Goal: Task Accomplishment & Management: Manage account settings

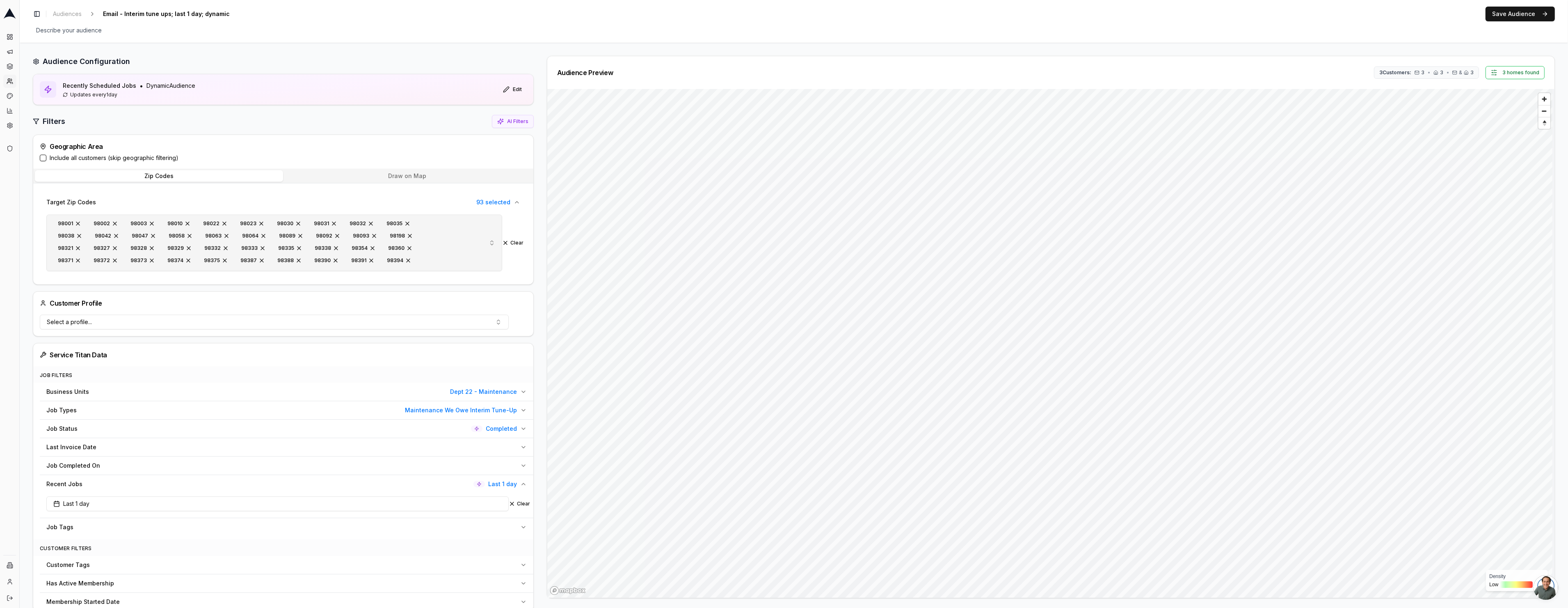
scroll to position [146, 0]
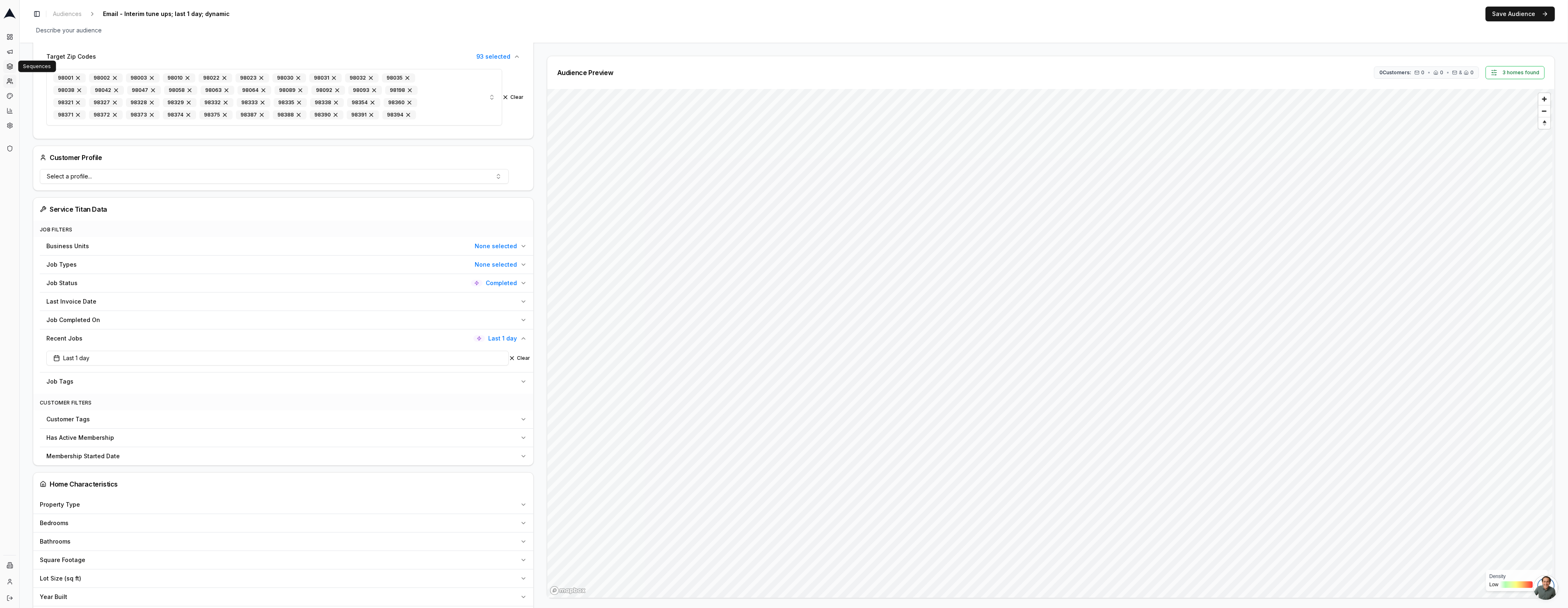
click at [11, 64] on icon at bounding box center [9, 65] width 5 height 3
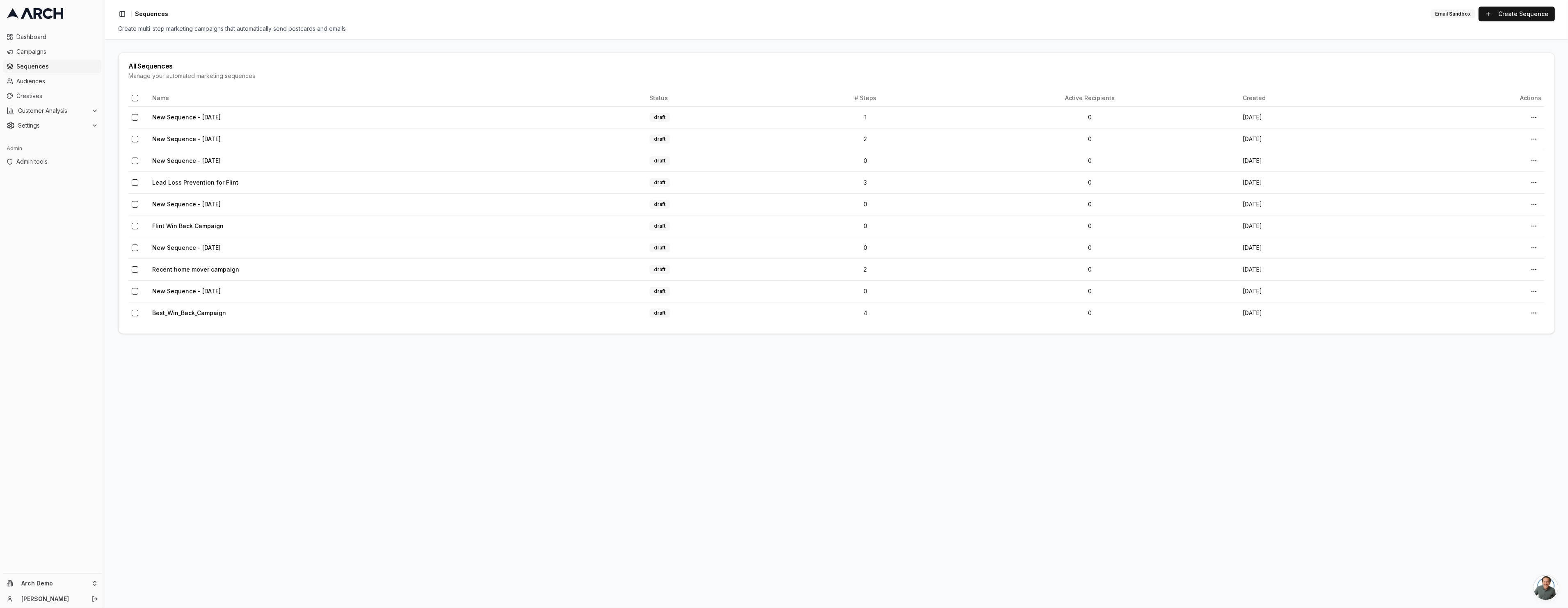
click at [68, 576] on div "Arch Demo Sacha" at bounding box center [52, 591] width 104 height 34
click at [84, 584] on html "Dashboard Campaigns Sequences Audiences Creatives Customer Analysis Settings Ad…" at bounding box center [784, 304] width 1568 height 608
click at [182, 456] on input "text" at bounding box center [157, 456] width 74 height 16
type input "super"
click at [161, 546] on div "Intermountain - Superior Water & Air" at bounding box center [152, 547] width 91 height 22
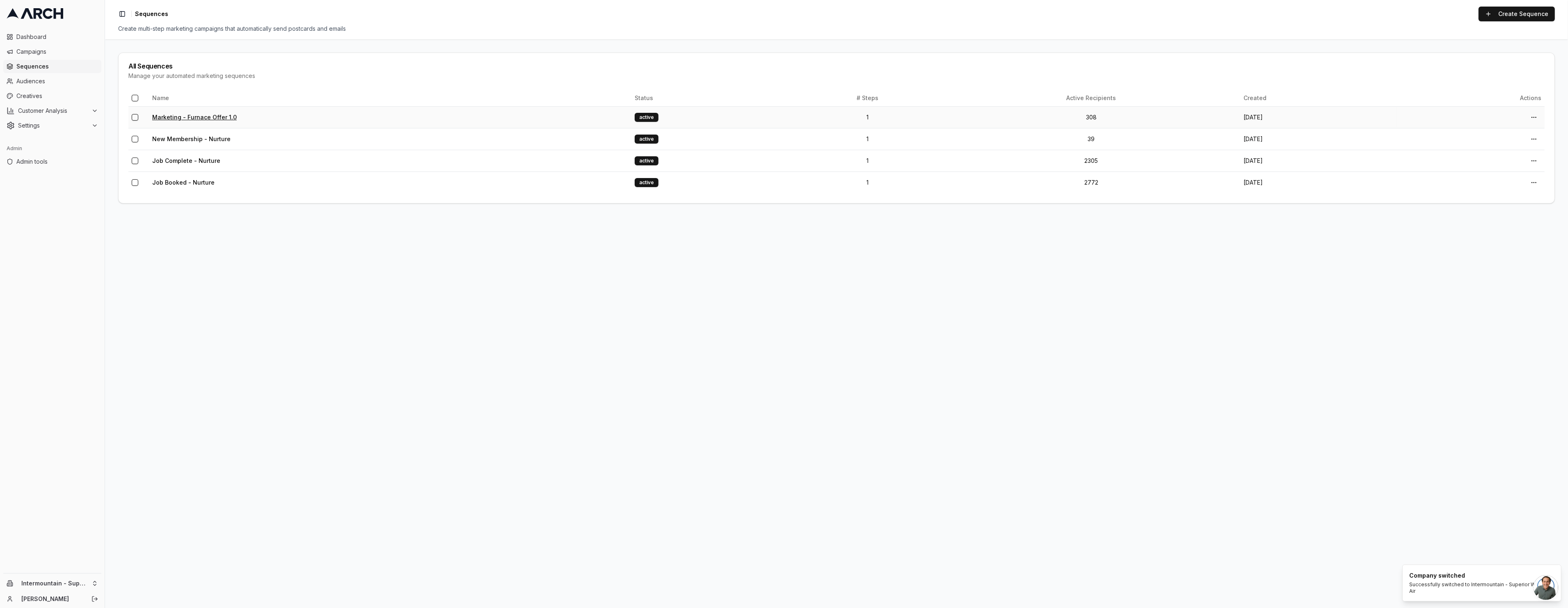
click at [185, 116] on link "Marketing - Furnace Offer 1.0" at bounding box center [195, 117] width 84 height 7
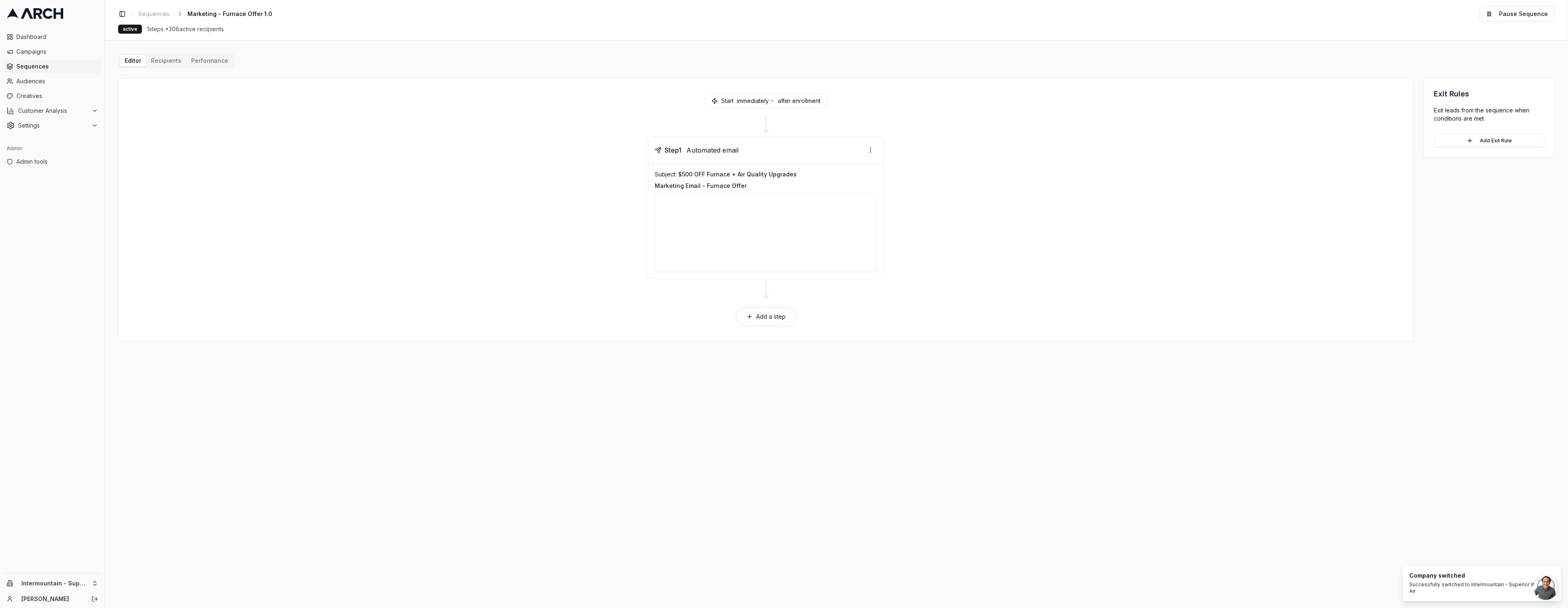
click at [174, 57] on div "Editor Recipients Performance Start immediately after enrollment Step 1 Automat…" at bounding box center [836, 197] width 1437 height 289
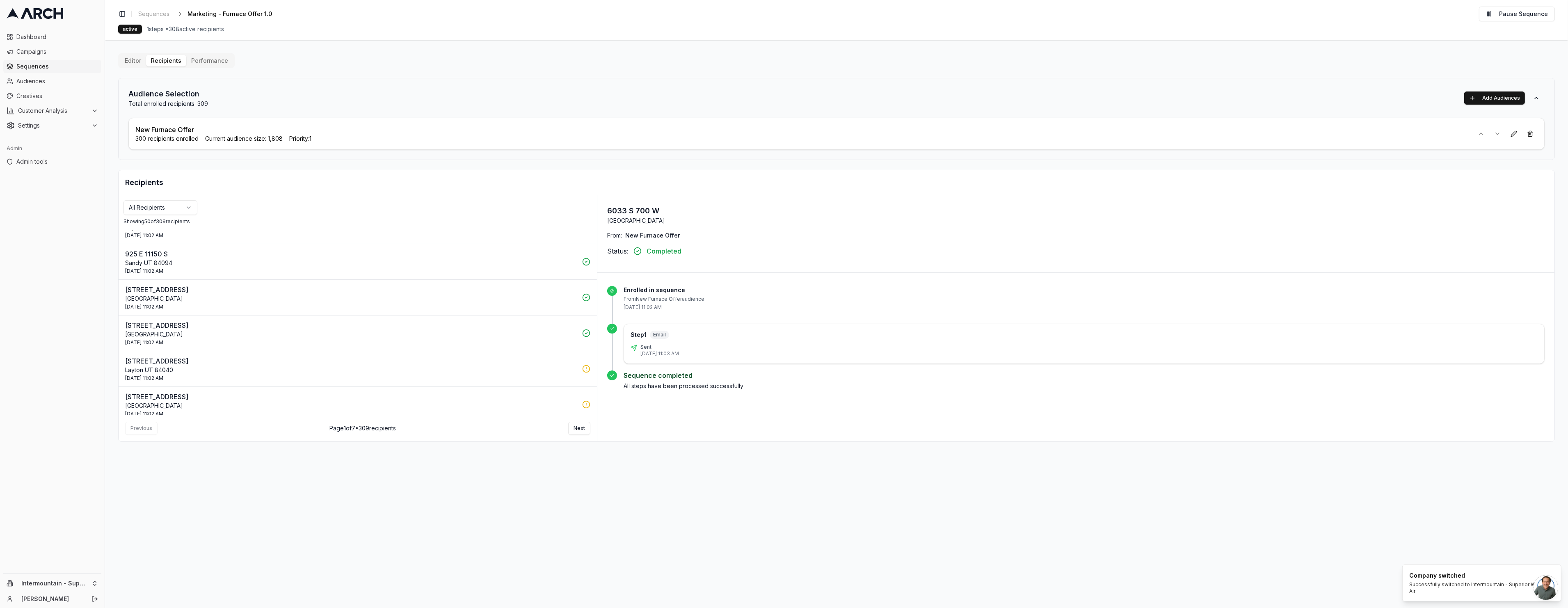
scroll to position [1602, 0]
click at [586, 428] on button "Next" at bounding box center [579, 428] width 22 height 13
click at [258, 393] on p "Ogden UT 84404" at bounding box center [351, 392] width 452 height 9
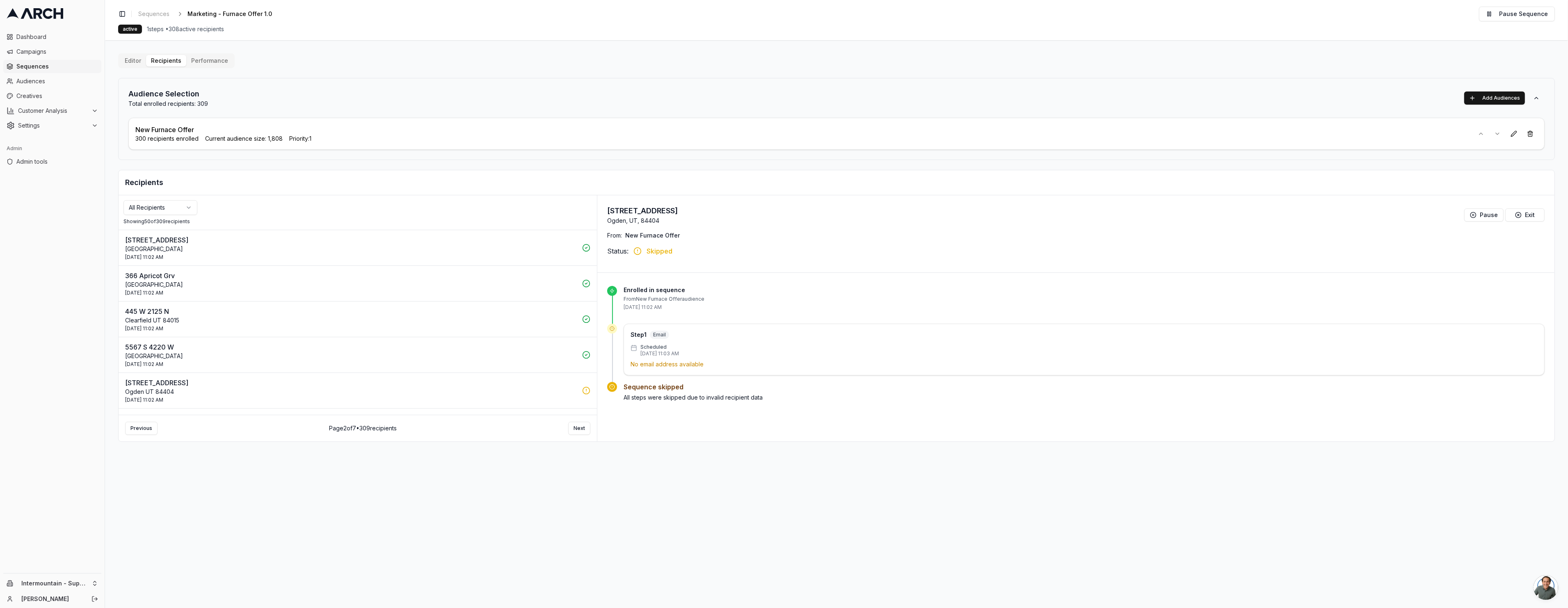
click at [524, 391] on p "Ogden UT 84404" at bounding box center [351, 392] width 452 height 9
click at [378, 368] on div "29 Sep 2025 - 11:02 AM" at bounding box center [351, 369] width 452 height 7
click at [397, 330] on div "29 Sep 2025 - 11:02 AM" at bounding box center [351, 333] width 452 height 7
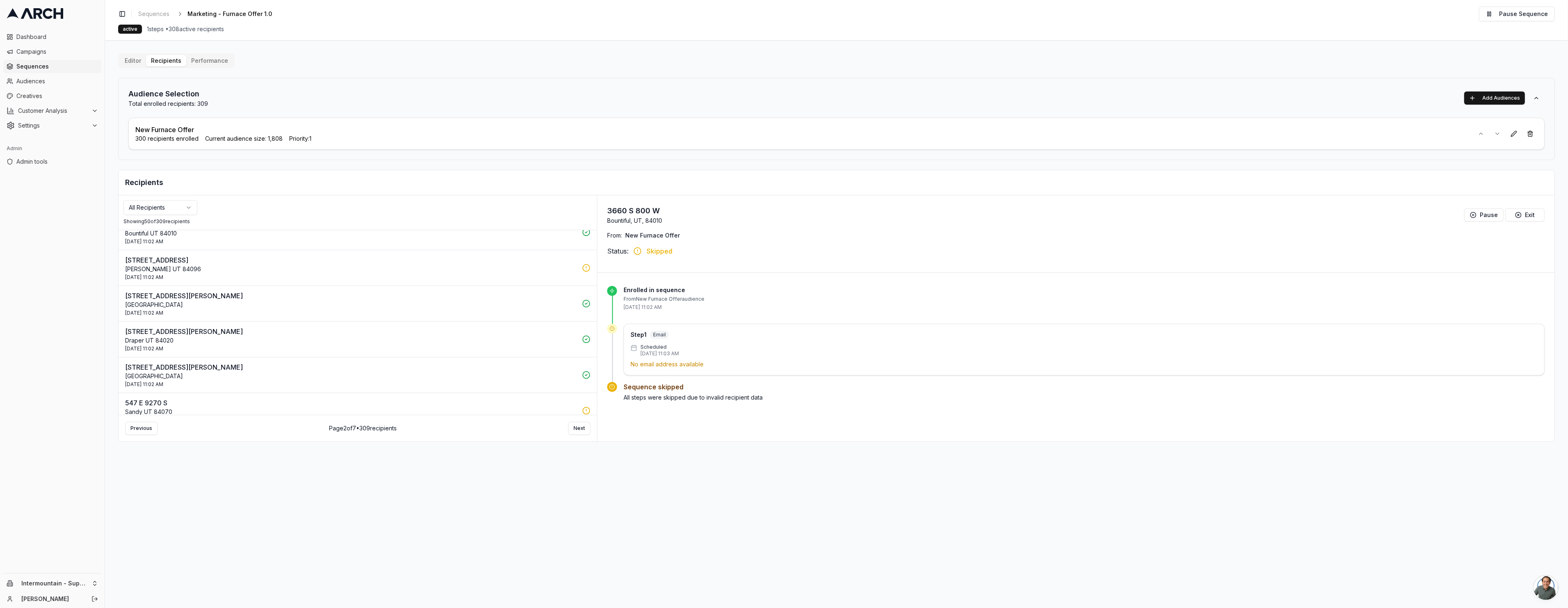
click at [443, 401] on p "547 E 9270 S" at bounding box center [351, 403] width 452 height 9
click at [465, 354] on p "2280 E 11620 S" at bounding box center [351, 348] width 452 height 9
click at [391, 393] on p "Murray UT 84121" at bounding box center [351, 394] width 452 height 9
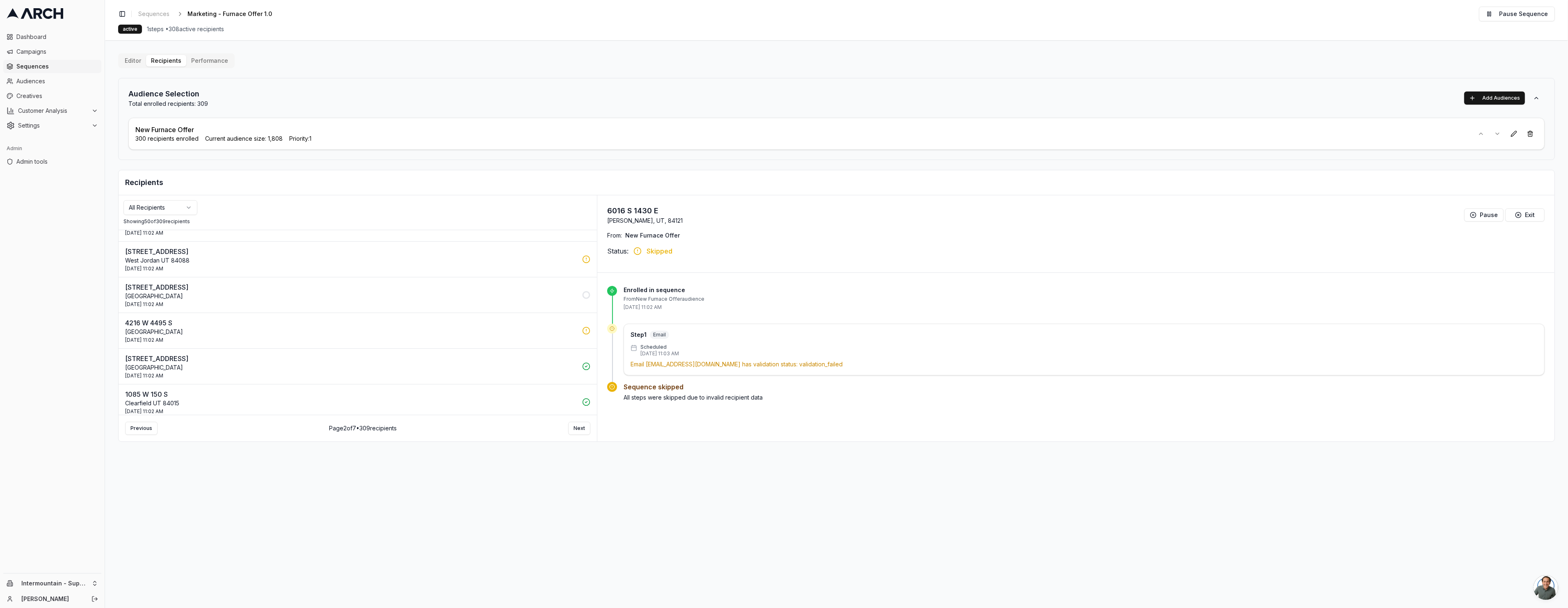
click at [409, 331] on p "West Valley City UT 84120" at bounding box center [351, 332] width 452 height 9
click at [416, 261] on p "West Jordan UT 84088" at bounding box center [351, 260] width 452 height 9
click at [459, 329] on p "Salt Lake City UT 84117" at bounding box center [351, 329] width 452 height 9
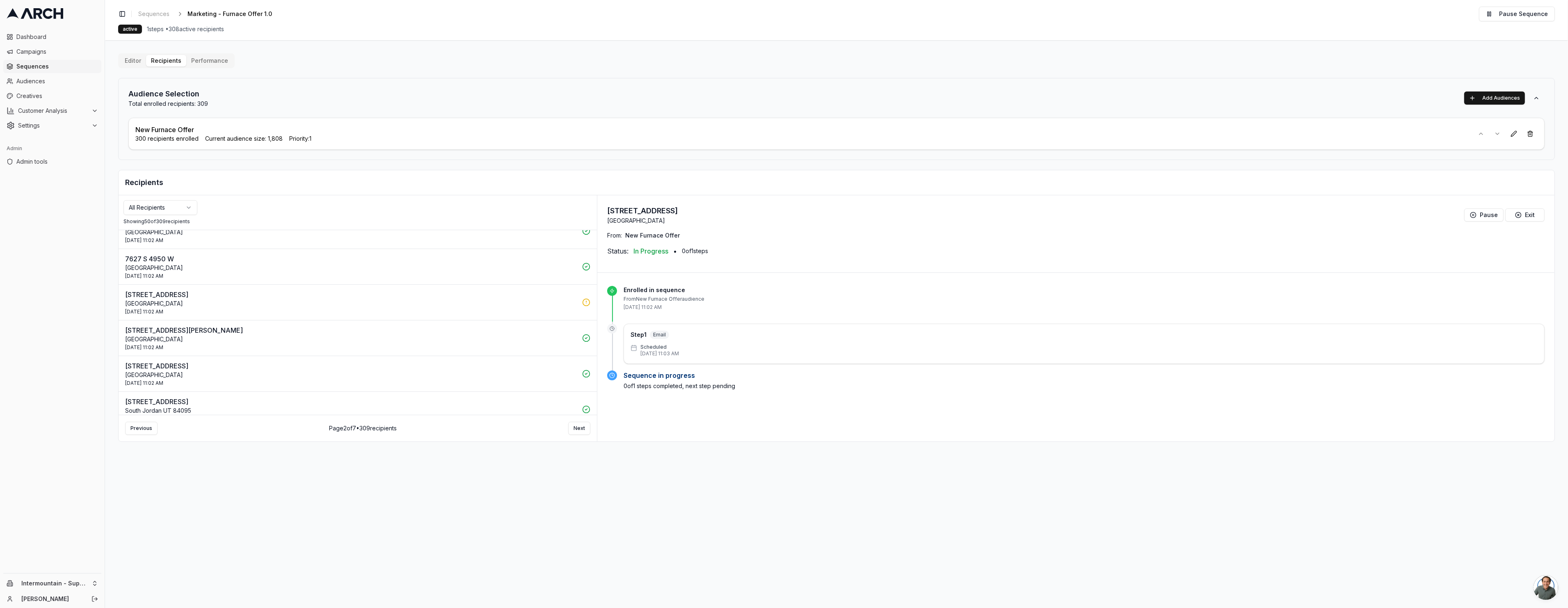
scroll to position [1602, 0]
click at [568, 428] on button "Next" at bounding box center [579, 428] width 22 height 13
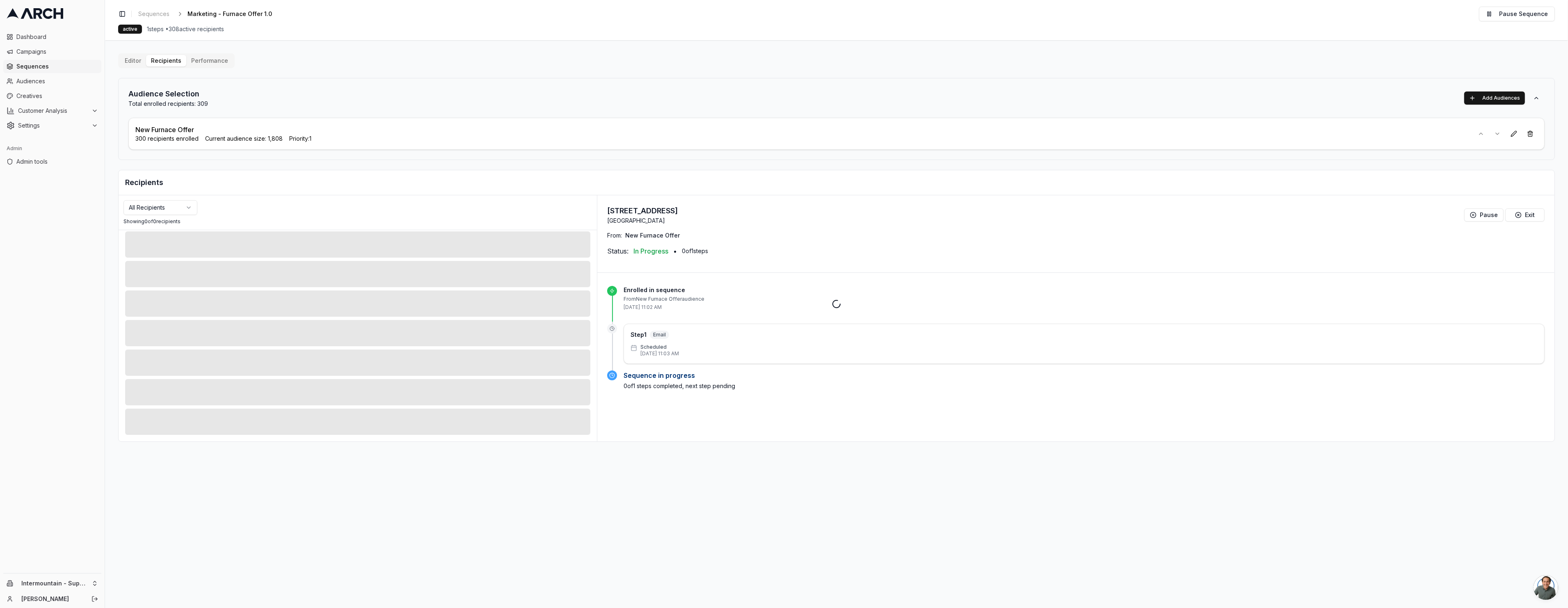
scroll to position [94, 0]
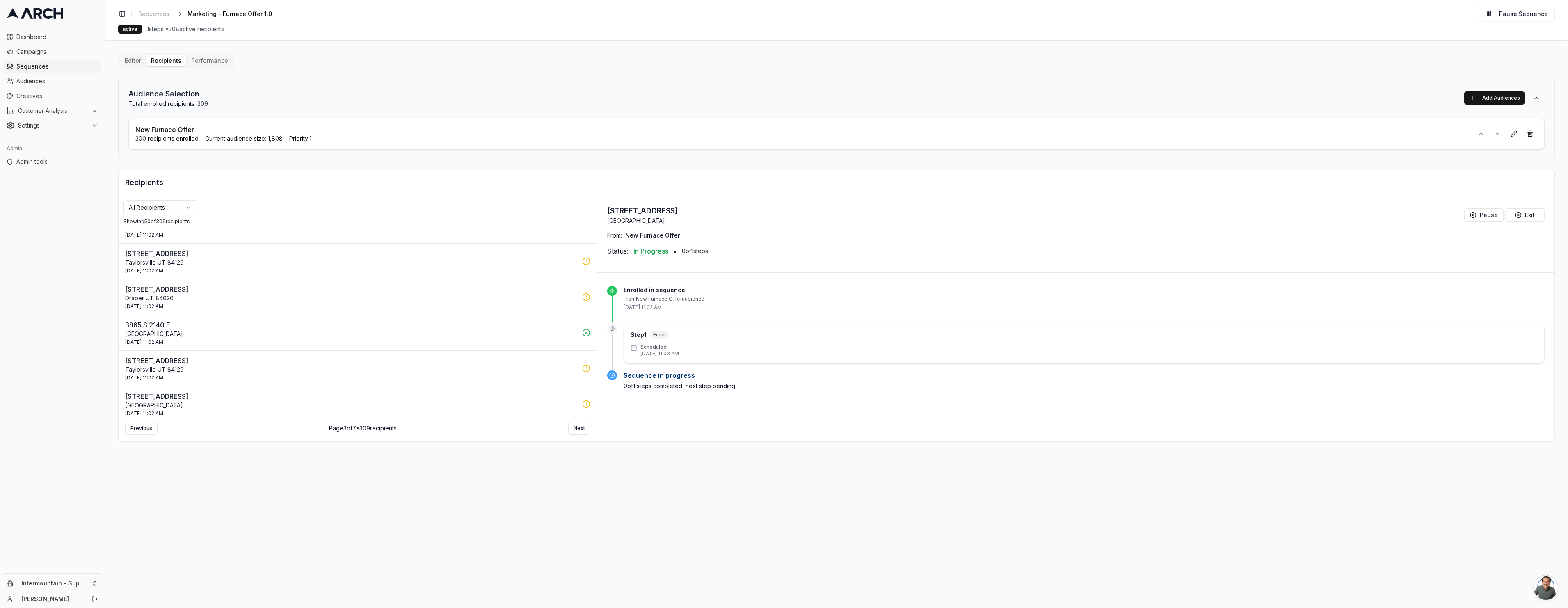
click at [300, 302] on p "Draper UT 84020" at bounding box center [351, 298] width 452 height 9
click at [228, 270] on div "29 Sep 2025 - 11:02 AM" at bounding box center [351, 271] width 452 height 7
click at [59, 159] on span "Admin tools" at bounding box center [57, 162] width 82 height 9
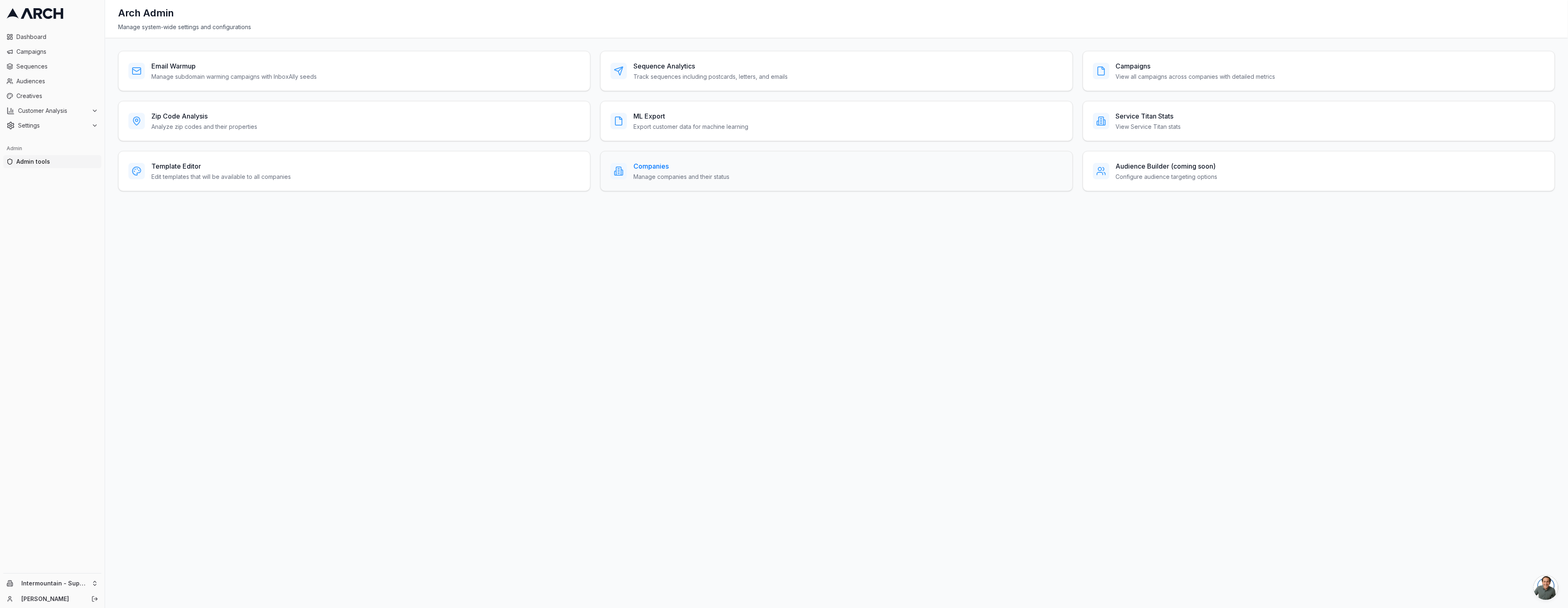
click at [647, 182] on div "Companies Manage companies and their status" at bounding box center [836, 171] width 472 height 41
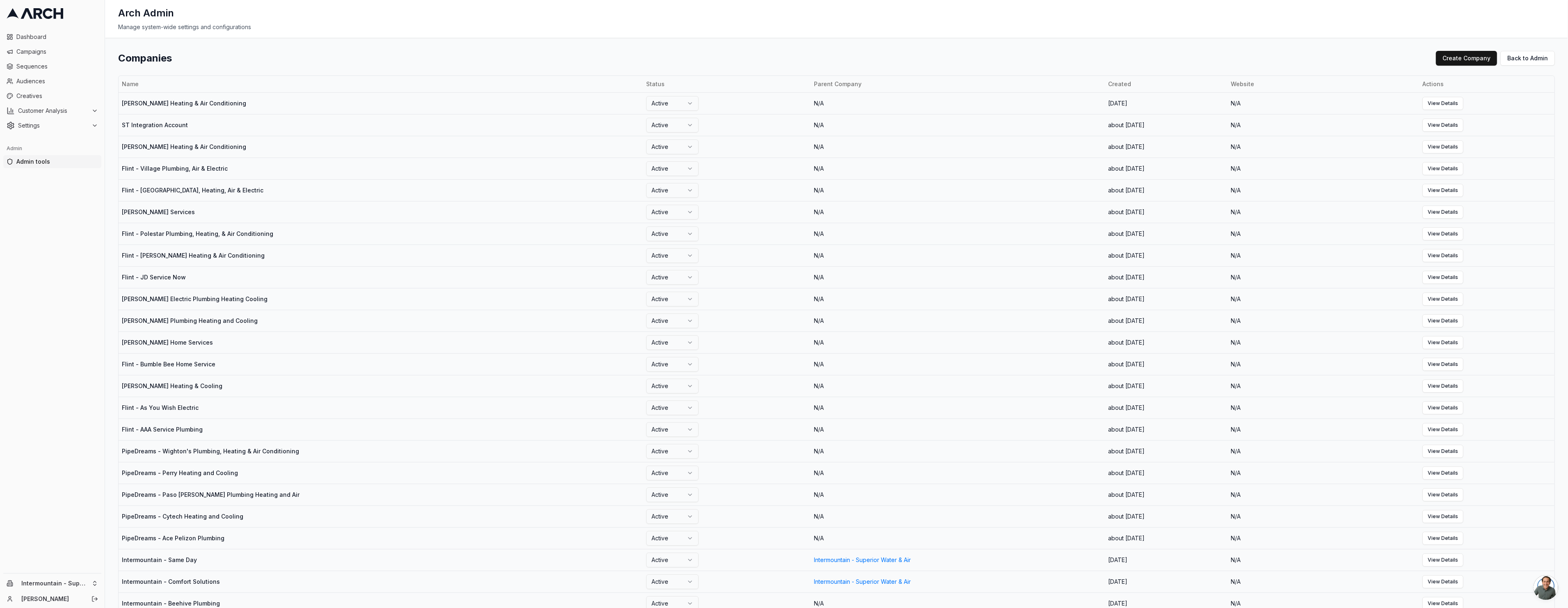
click at [293, 58] on div "Companies Create Company Back to Admin" at bounding box center [836, 58] width 1437 height 15
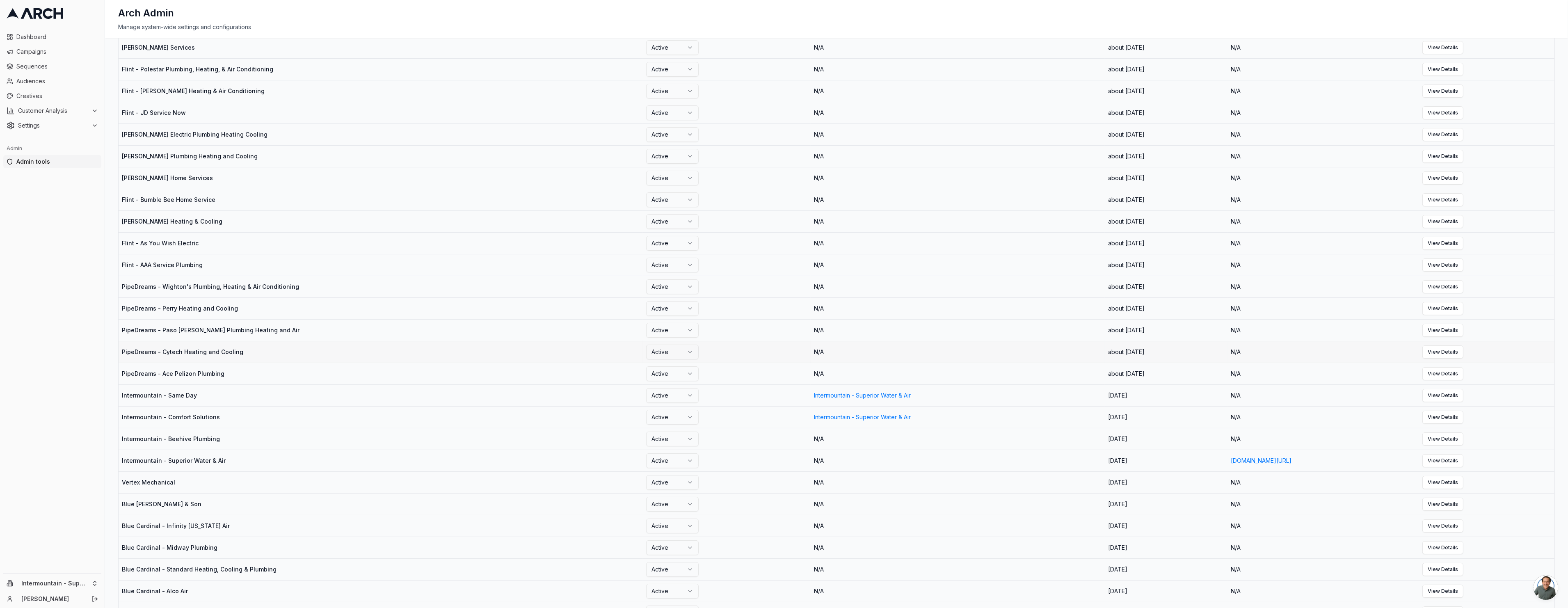
scroll to position [174, 0]
click at [1464, 454] on link "View Details" at bounding box center [1443, 451] width 41 height 13
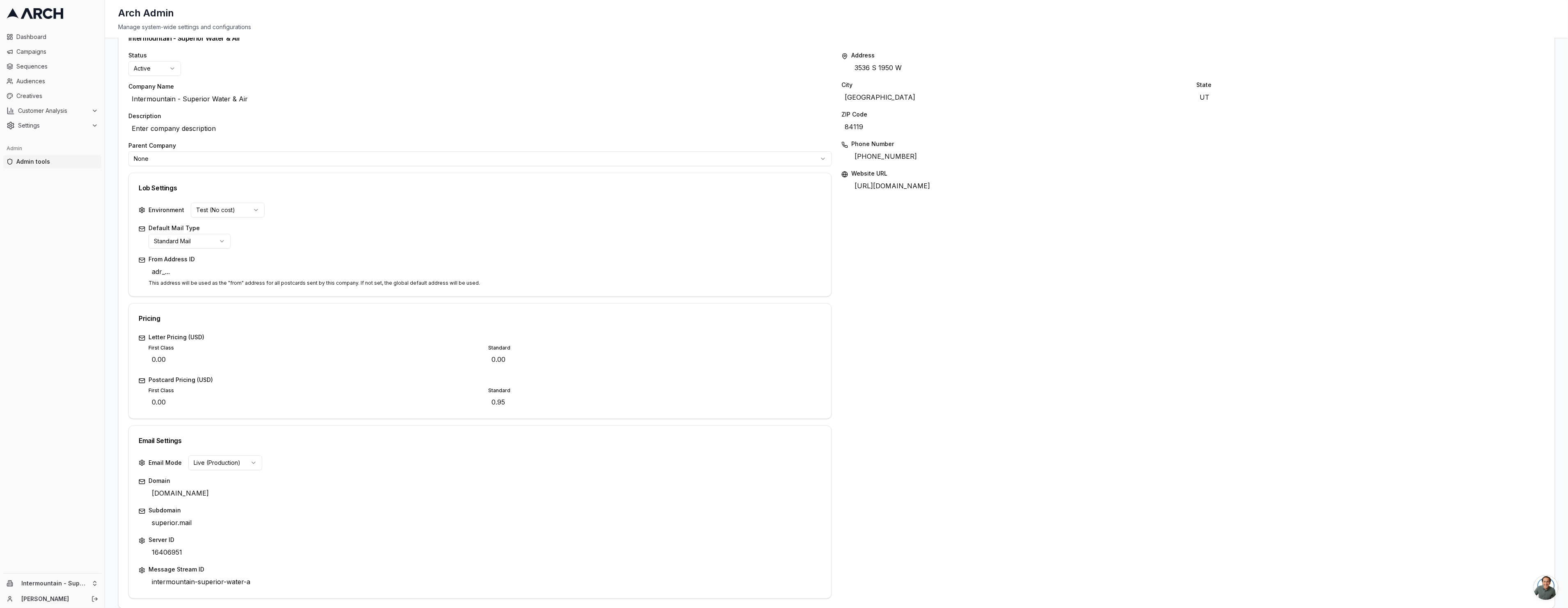
scroll to position [154, 0]
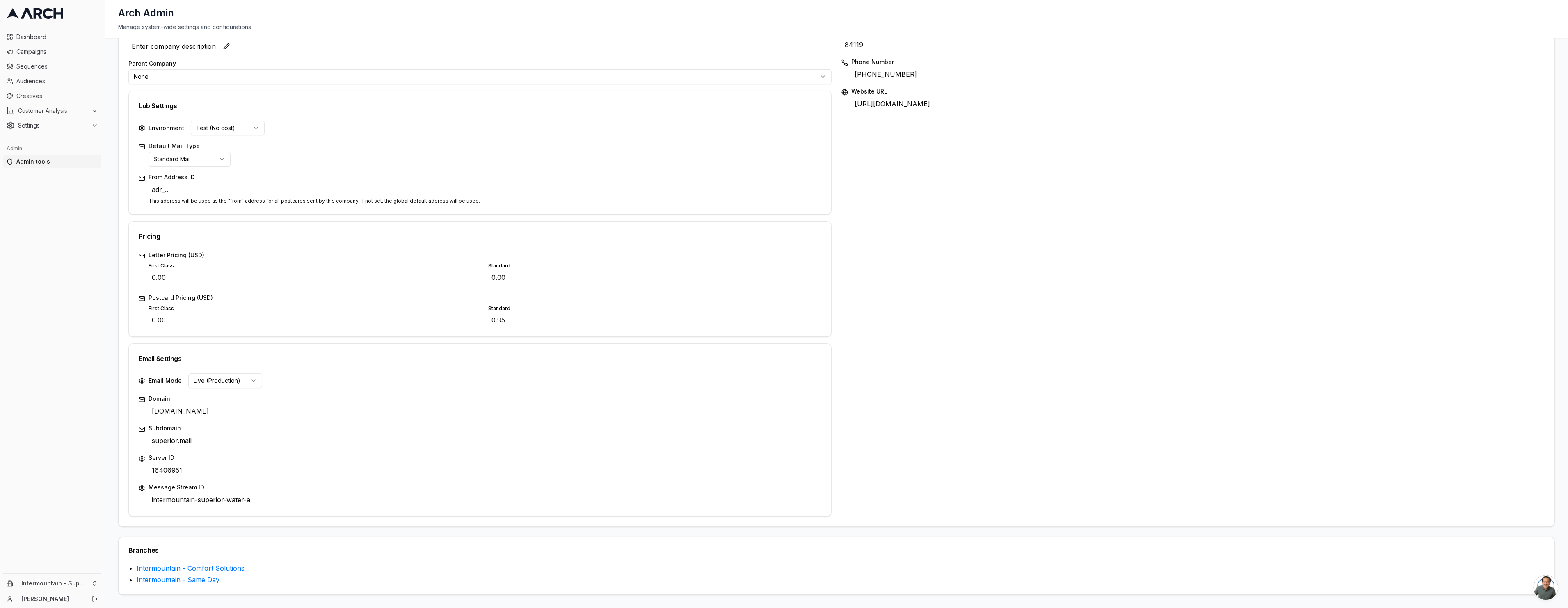
click at [550, 41] on div "Enter company description Edit" at bounding box center [480, 46] width 703 height 13
